Goal: Information Seeking & Learning: Learn about a topic

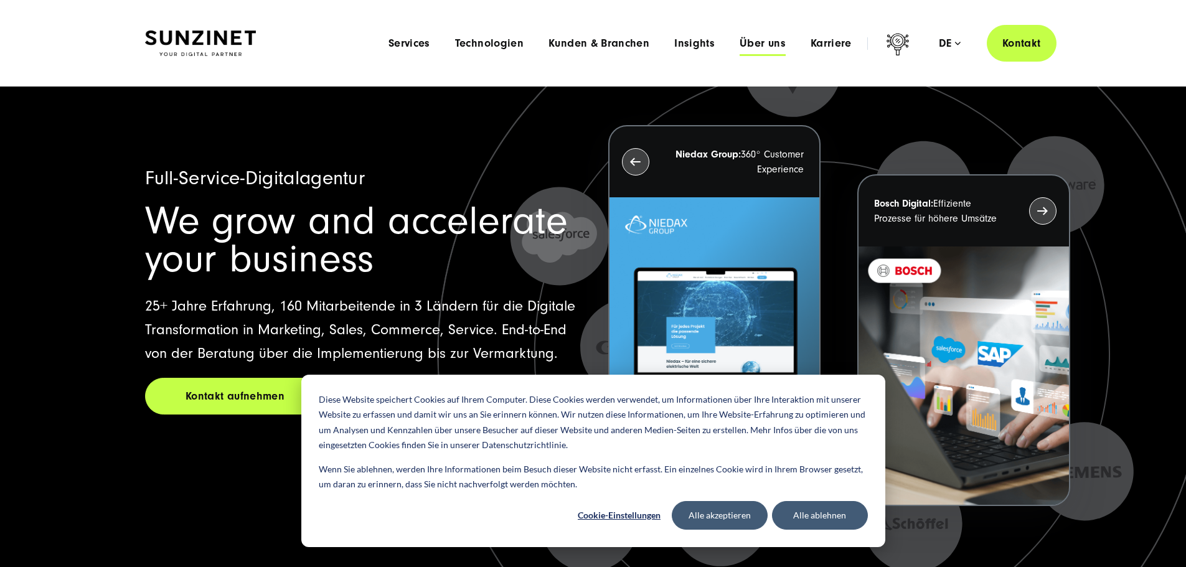
click at [740, 41] on span "Über uns" at bounding box center [763, 43] width 46 height 12
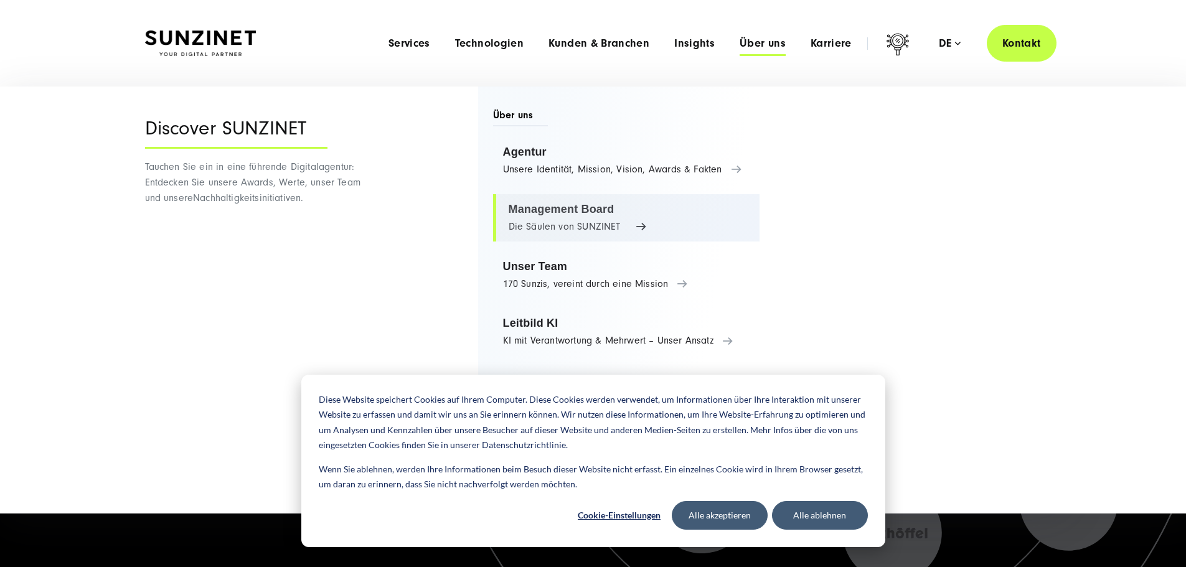
click at [532, 209] on link "Management Board Die Säulen von SUNZINET" at bounding box center [626, 217] width 267 height 47
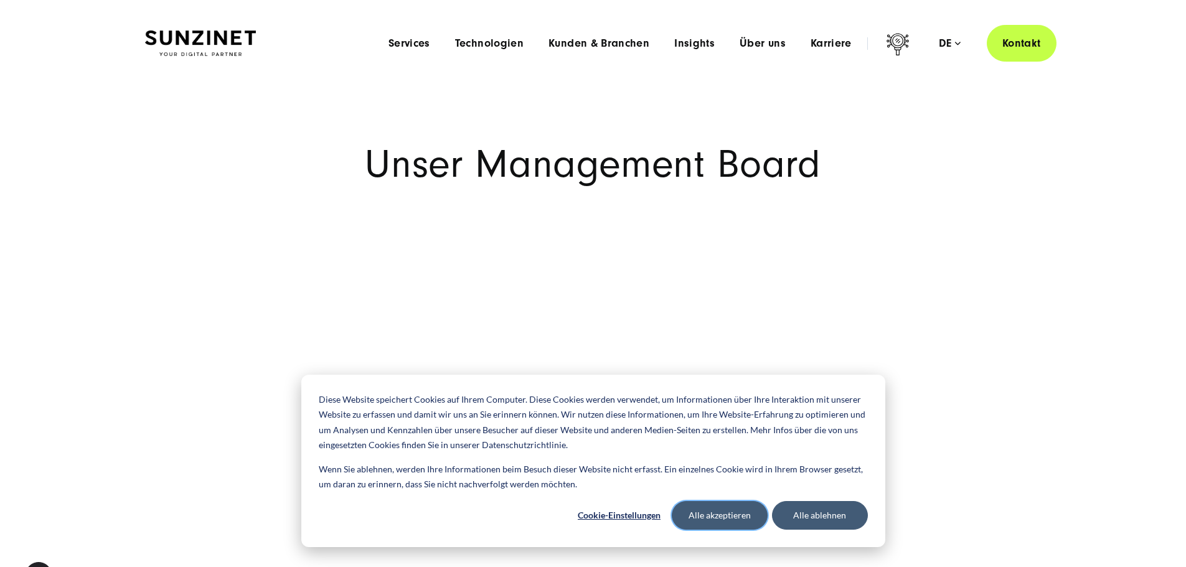
click at [720, 515] on button "Alle akzeptieren" at bounding box center [720, 515] width 96 height 29
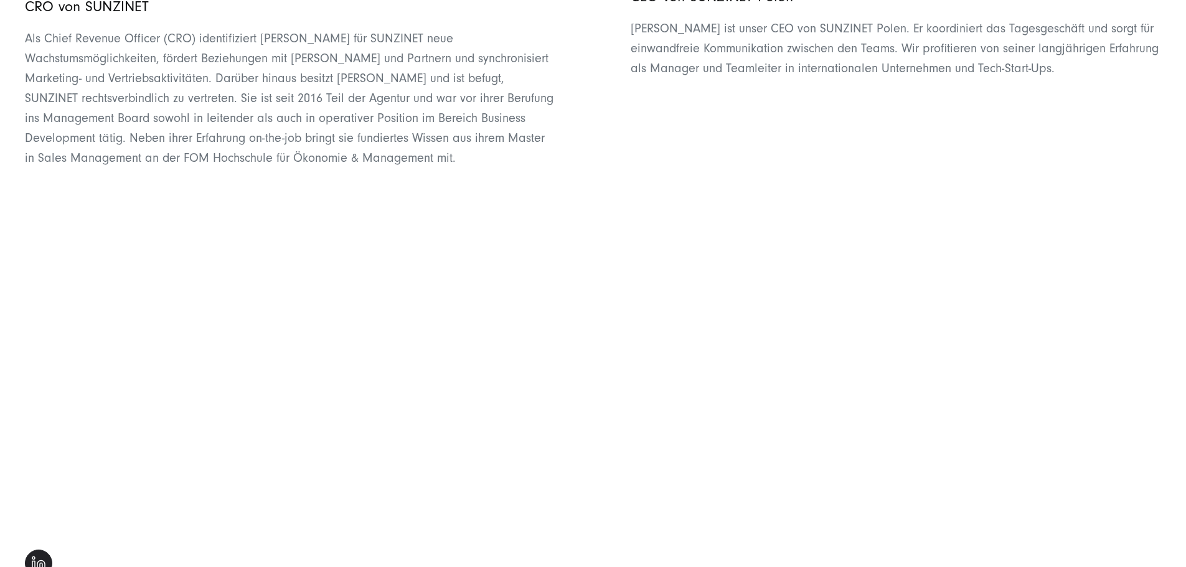
scroll to position [1930, 0]
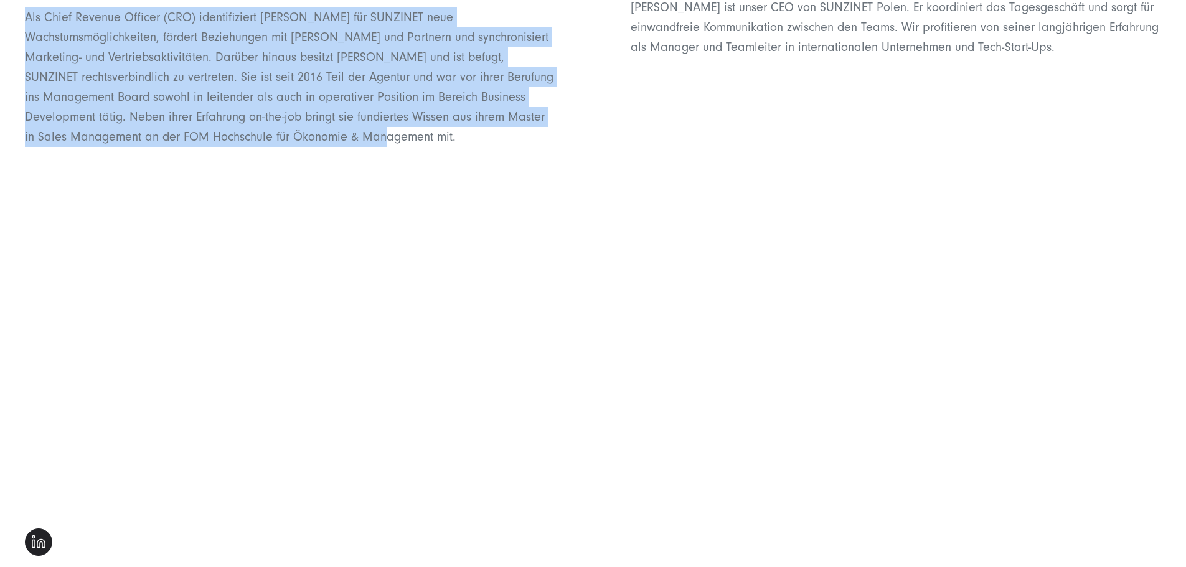
drag, startPoint x: 26, startPoint y: 207, endPoint x: 492, endPoint y: 455, distance: 528.3
click at [519, 147] on div "Simona Mayer CRO von SUNZINET Als Chief Revenue Officer (CRO) identifiziert Sim…" at bounding box center [290, 24] width 530 height 246
copy div "Simona Mayer CRO von SUNZINET Als Chief Revenue Officer (CRO) identifiziert Sim…"
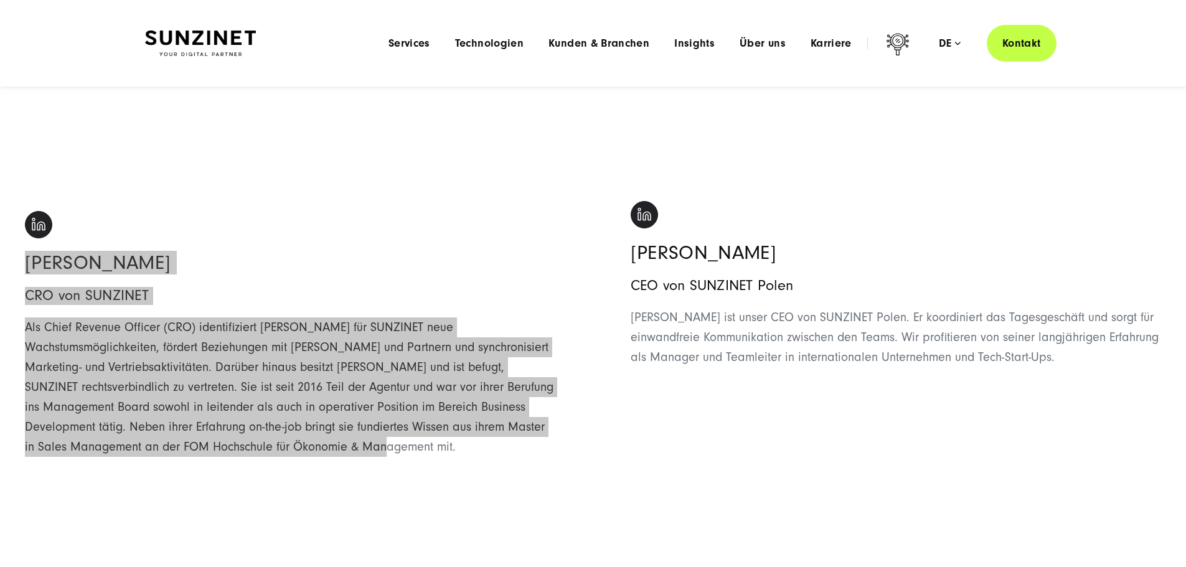
scroll to position [1619, 0]
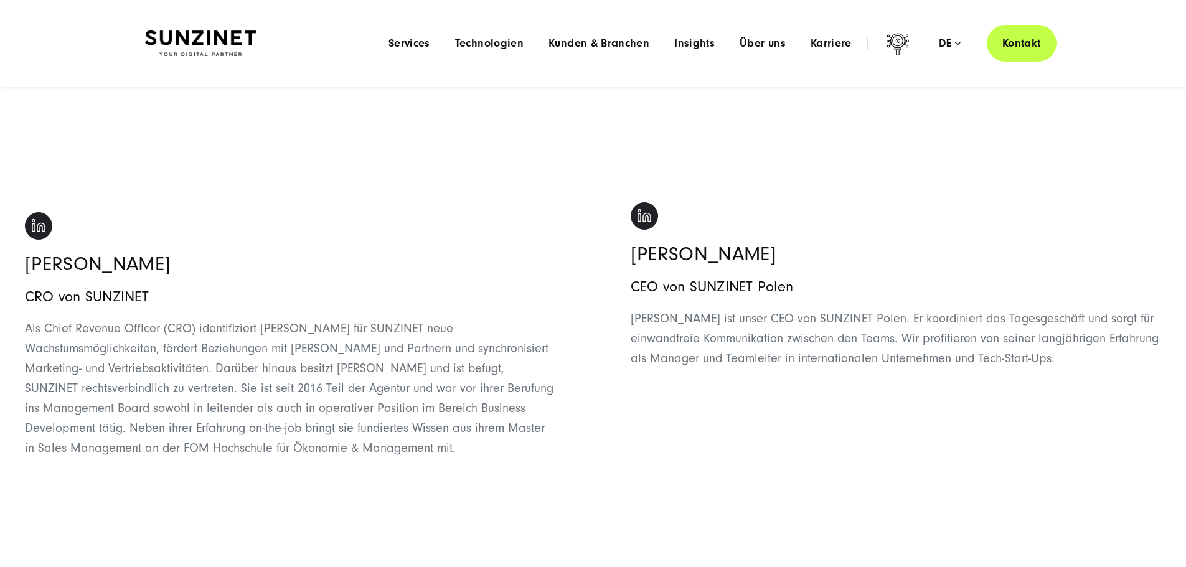
click at [1046, 266] on h2 "Adam Sieczkowski" at bounding box center [896, 254] width 530 height 24
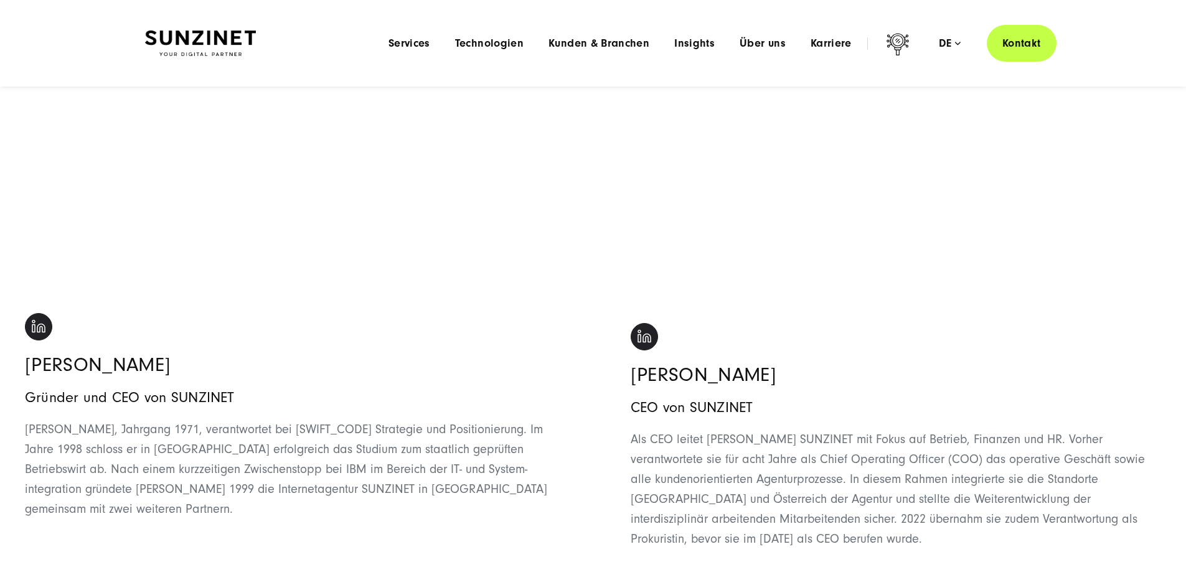
scroll to position [125, 0]
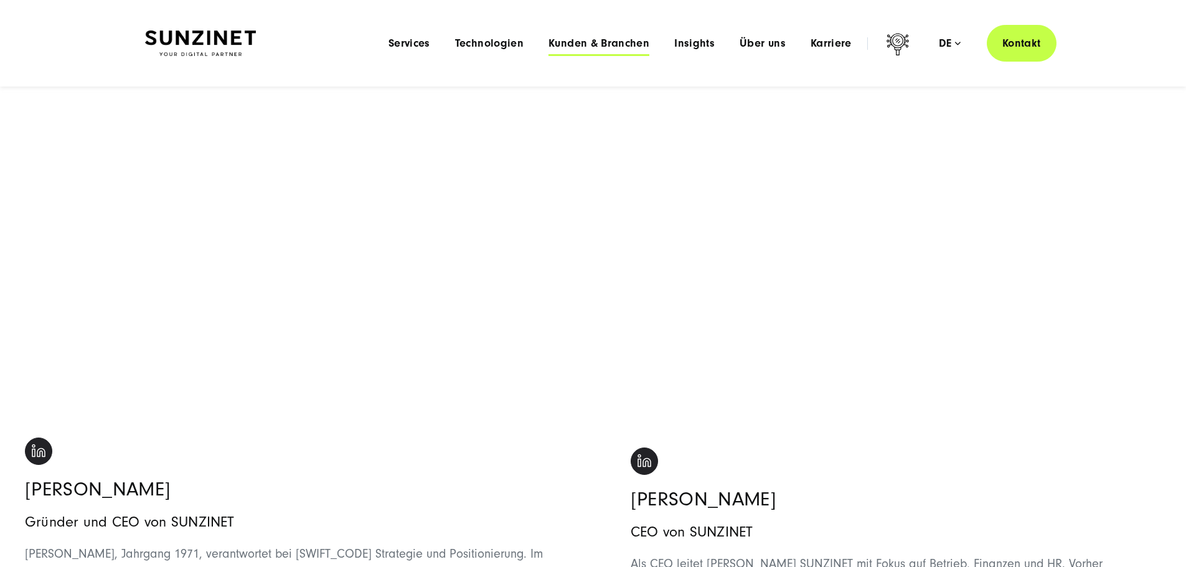
click at [552, 45] on span "Kunden & Branchen" at bounding box center [598, 43] width 101 height 12
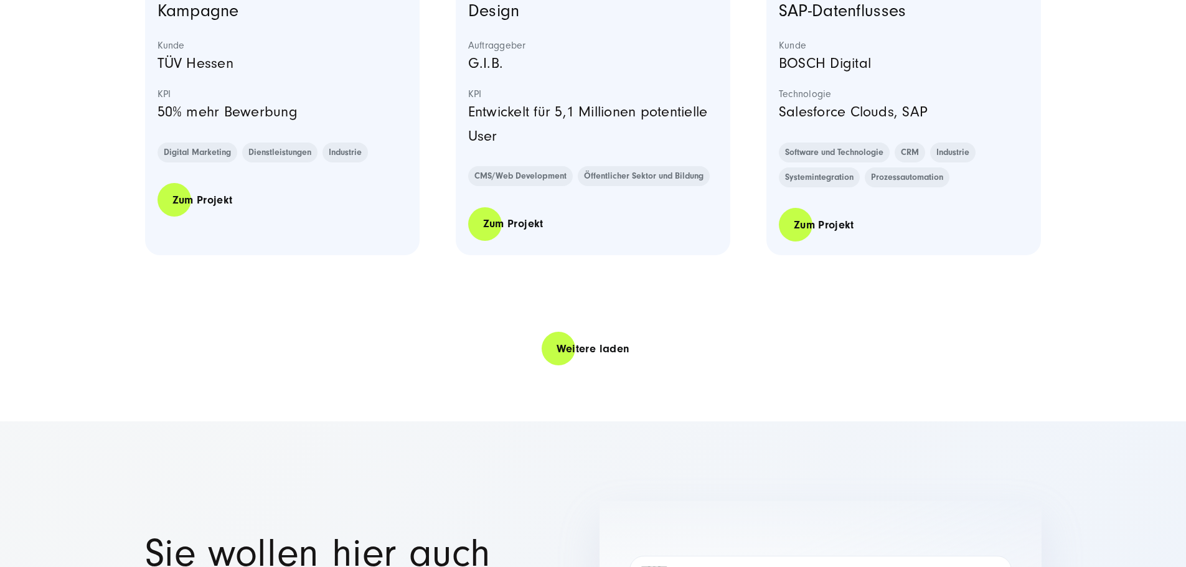
scroll to position [2926, 0]
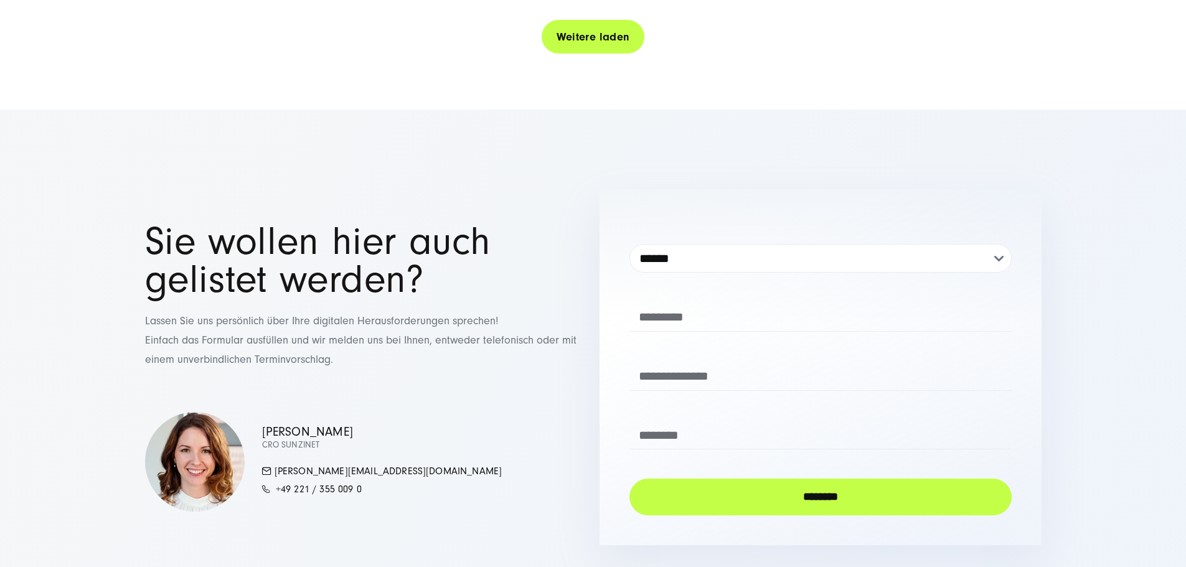
click at [611, 55] on link "Weitere laden" at bounding box center [593, 36] width 103 height 35
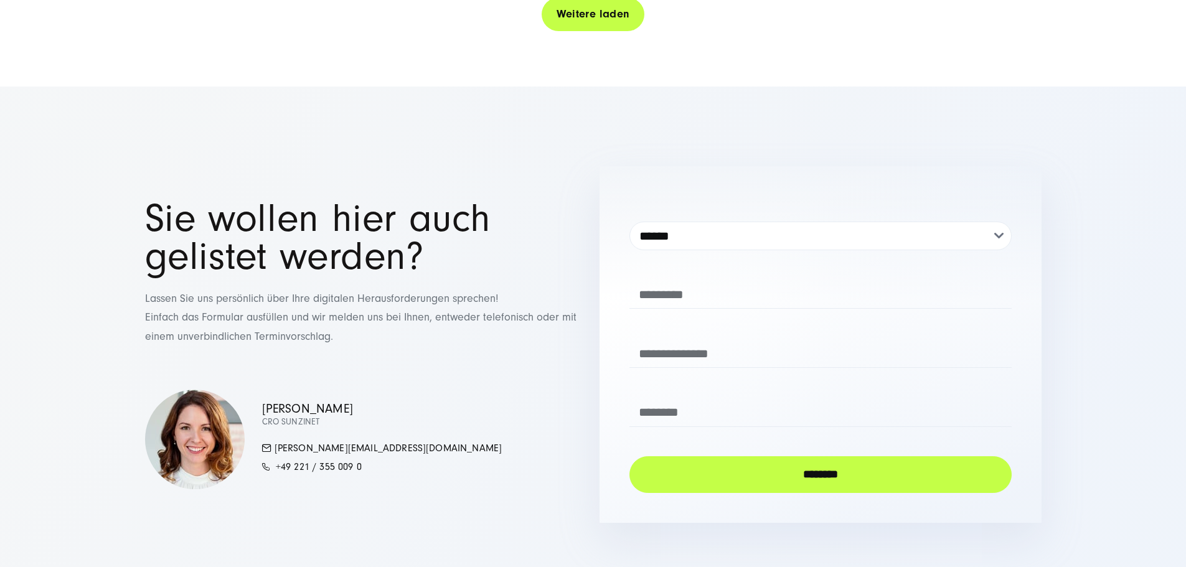
click at [589, 32] on link "Weitere laden" at bounding box center [593, 13] width 103 height 35
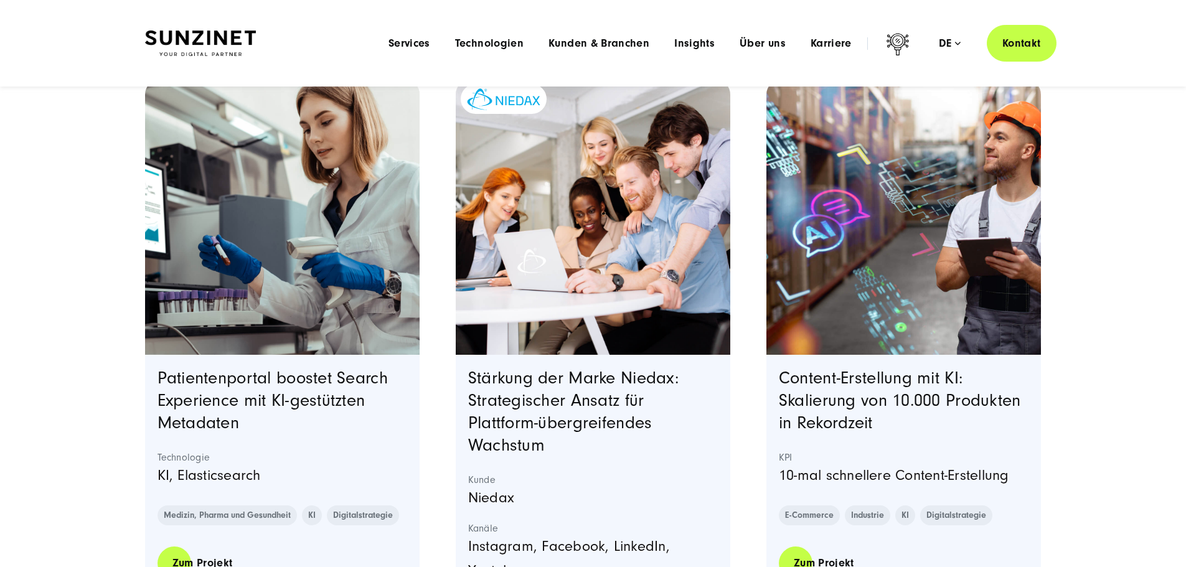
scroll to position [822, 0]
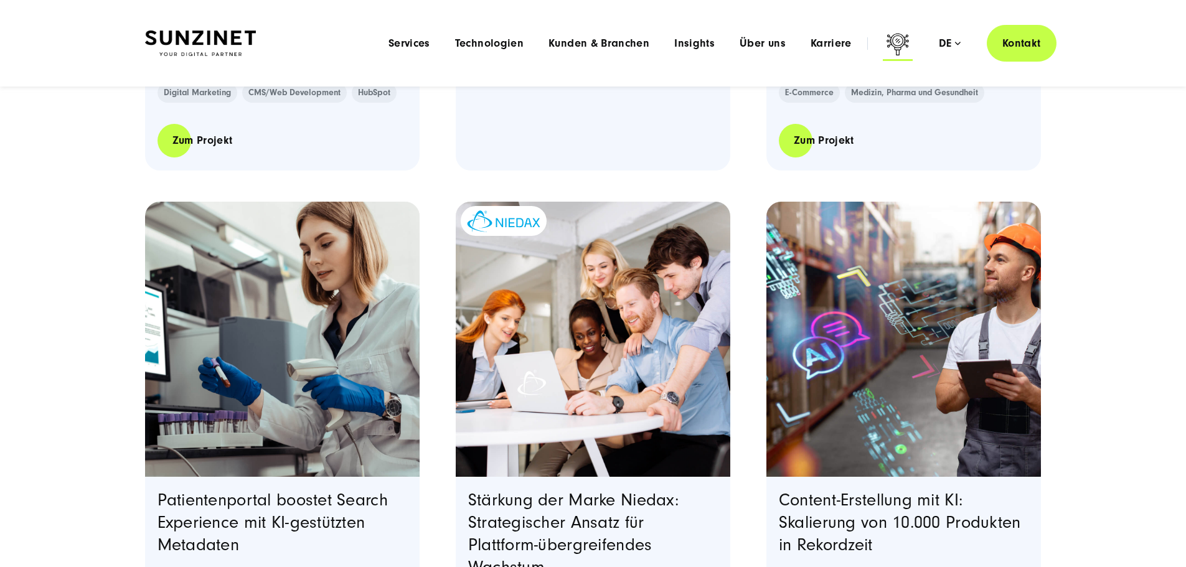
click at [883, 44] on icon at bounding box center [898, 46] width 30 height 30
click at [883, 37] on icon at bounding box center [898, 46] width 30 height 30
click at [883, 39] on icon at bounding box center [898, 46] width 30 height 30
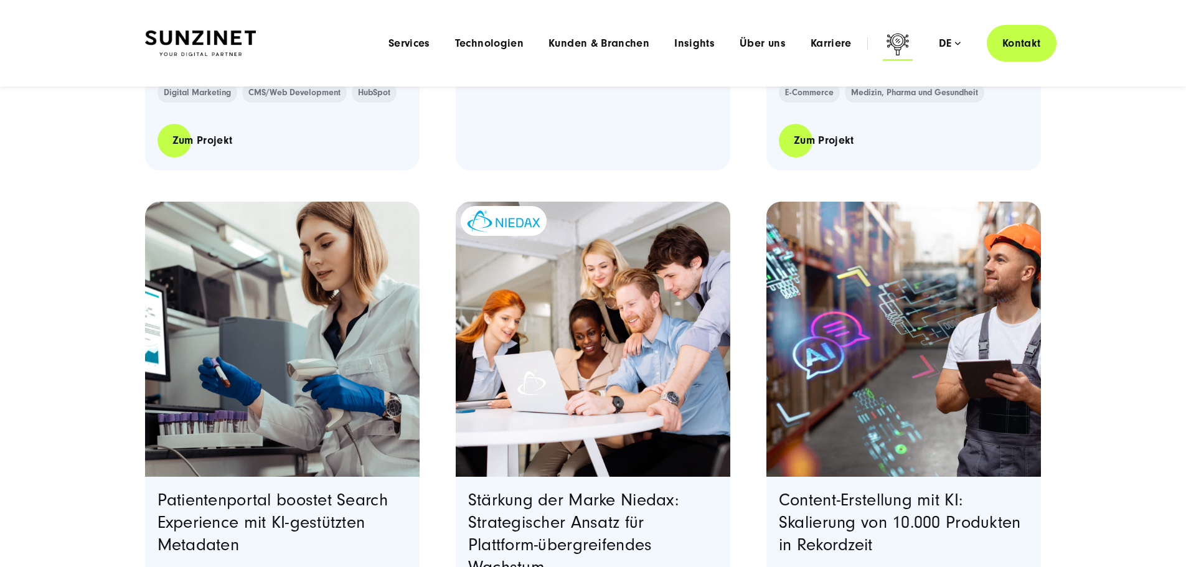
click at [883, 39] on icon at bounding box center [898, 46] width 30 height 30
click at [883, 59] on div "Smart Search AI Hier können Sie eine konkrete Frage zu unserer Agentur und unse…" at bounding box center [898, 44] width 30 height 30
click at [804, 36] on div "Menu Services Menu Full Service Digitalagentur Wir lösen komplexe Herausforderu…" at bounding box center [716, 43] width 680 height 37
click at [811, 39] on span "Karriere" at bounding box center [831, 43] width 41 height 12
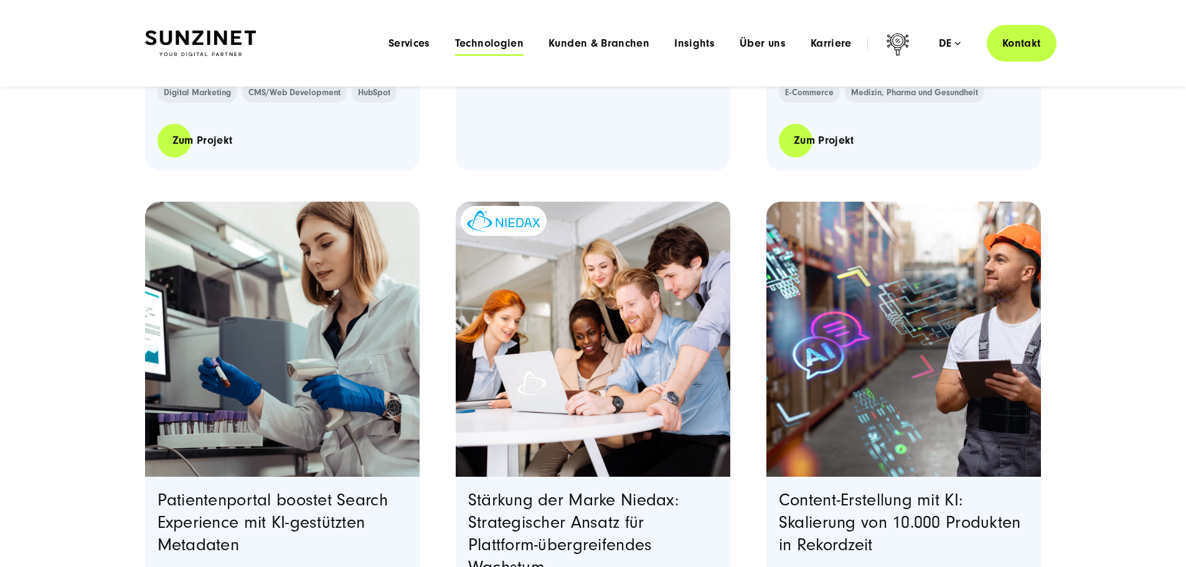
click at [455, 45] on span "Technologien" at bounding box center [489, 43] width 68 height 12
click at [548, 44] on span "Kunden & Branchen" at bounding box center [598, 43] width 101 height 12
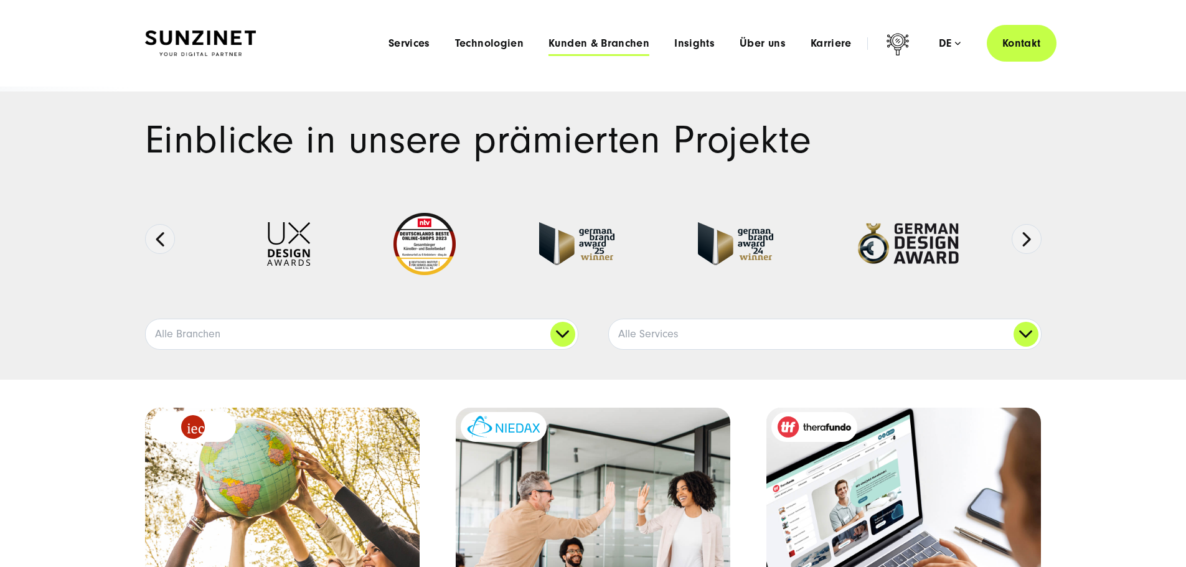
click at [548, 42] on span "Kunden & Branchen" at bounding box center [598, 43] width 101 height 12
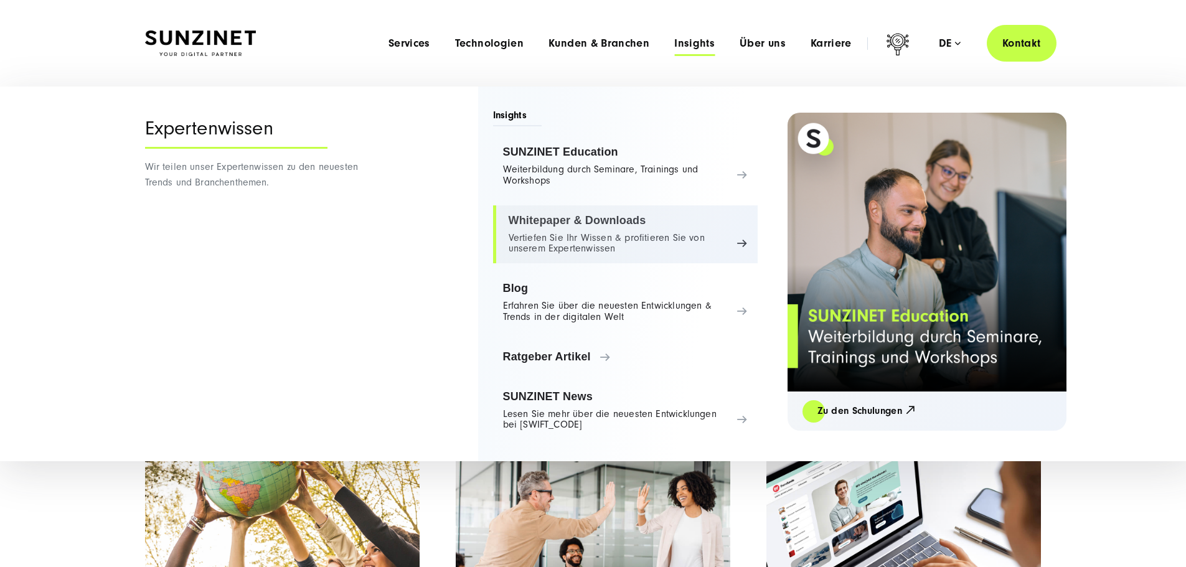
click at [550, 219] on link "Whitepaper & Downloads Vertiefen Sie Ihr Wissen & profitieren Sie von unserem E…" at bounding box center [625, 234] width 265 height 59
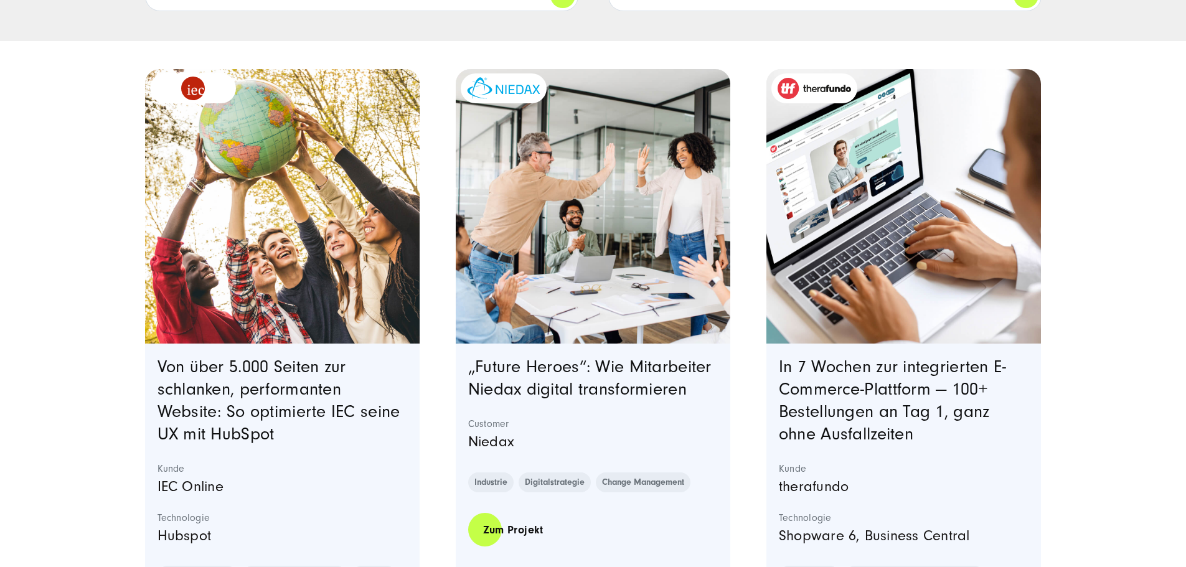
scroll to position [498, 0]
